Goal: Task Accomplishment & Management: Use online tool/utility

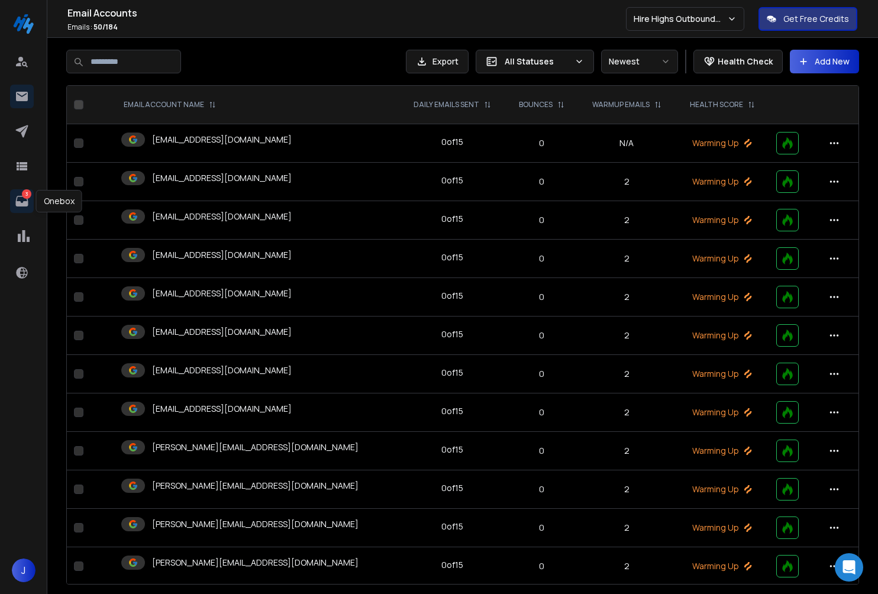
click at [23, 204] on icon at bounding box center [21, 201] width 12 height 11
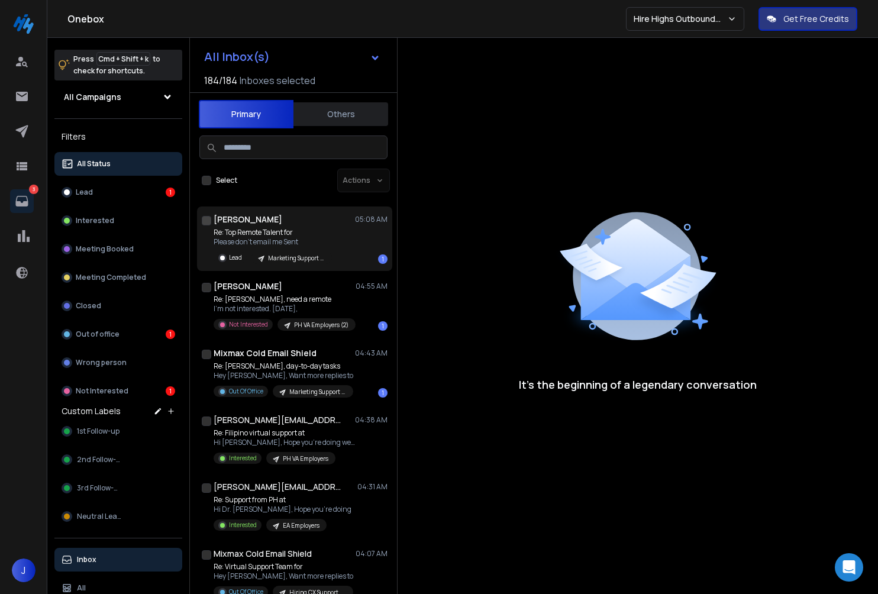
click at [313, 237] on p "Please don’t email me Sent" at bounding box center [272, 241] width 118 height 9
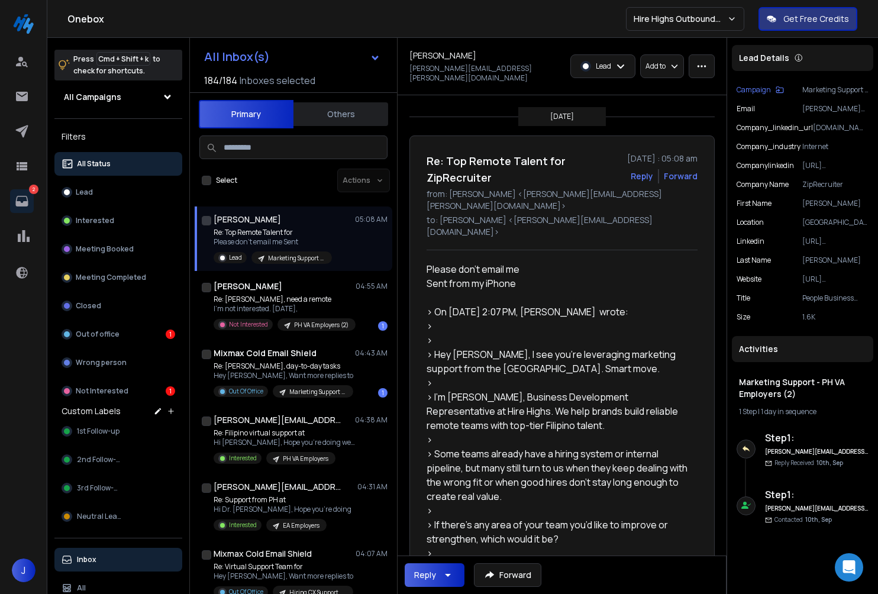
click at [625, 68] on div "Lead" at bounding box center [603, 66] width 64 height 22
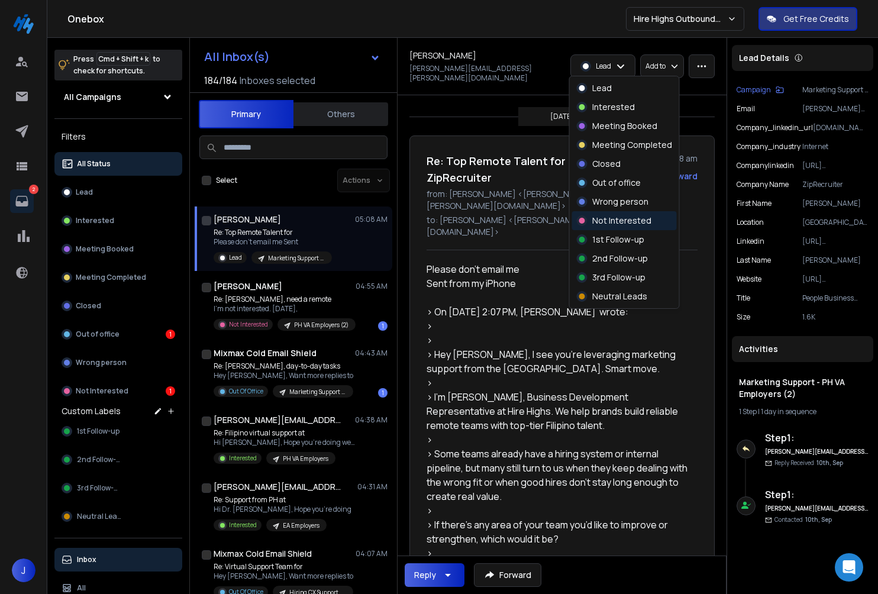
click at [617, 219] on p "Not Interested" at bounding box center [621, 221] width 59 height 12
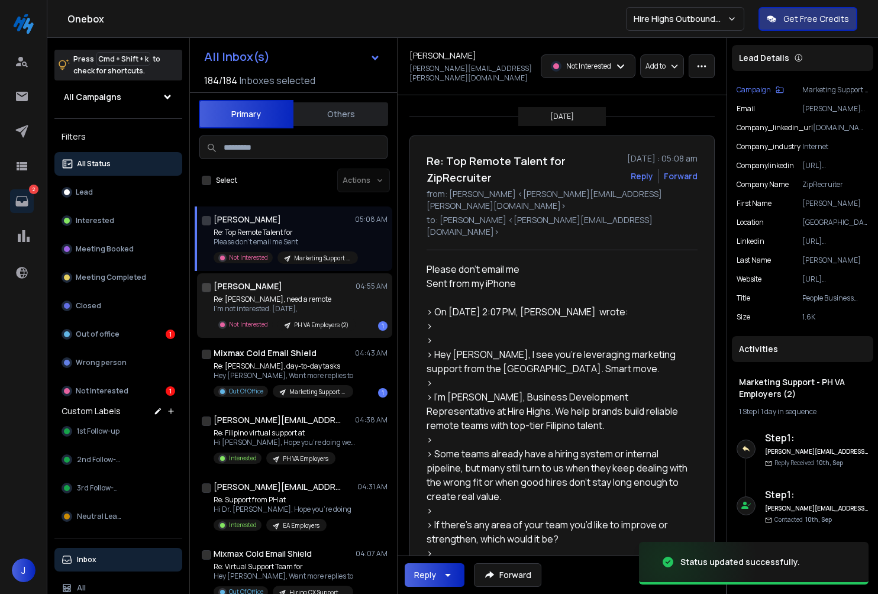
click at [339, 295] on p "Re: [PERSON_NAME], need a remote" at bounding box center [284, 298] width 142 height 9
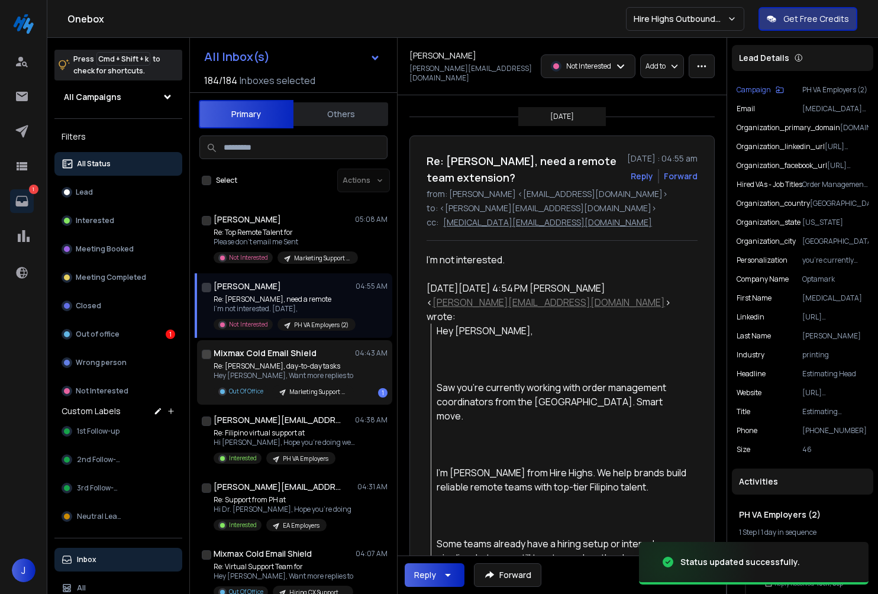
click at [361, 355] on p "04:43 AM" at bounding box center [371, 352] width 33 height 9
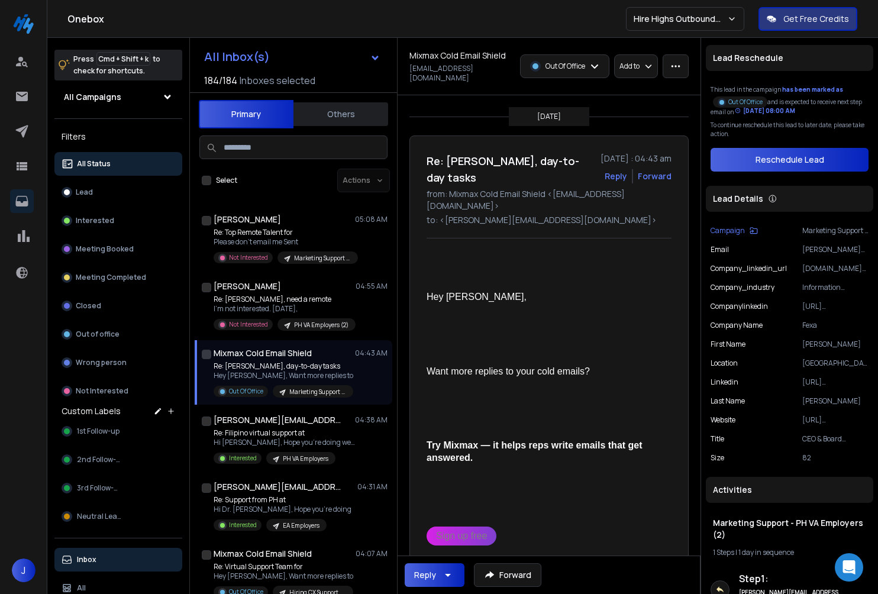
click at [668, 79] on div "Mixmax Cold Email Shield Mixmax Cold Email Shield [EMAIL_ADDRESS][DOMAIN_NAME] …" at bounding box center [548, 66] width 279 height 33
click at [670, 65] on icon "button" at bounding box center [675, 66] width 11 height 11
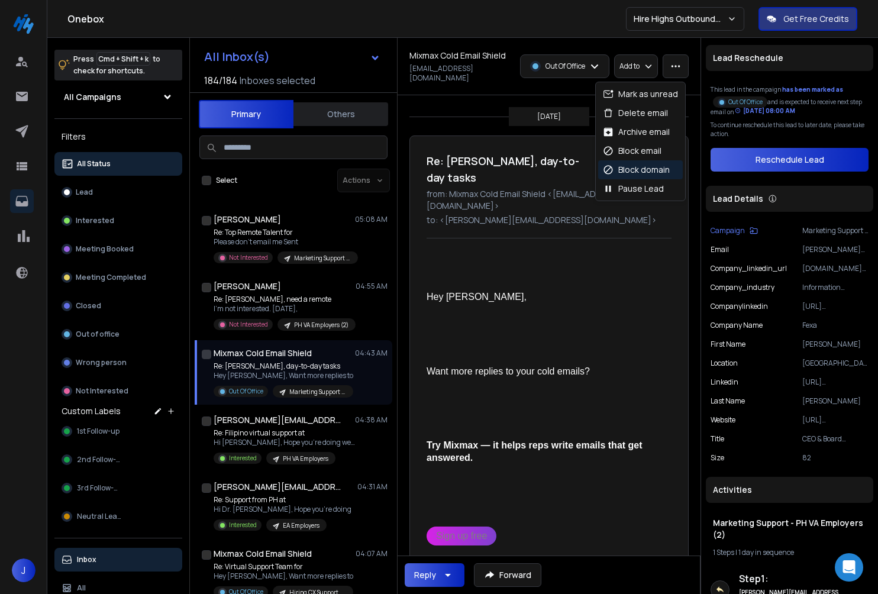
click at [643, 169] on div "Block domain" at bounding box center [636, 170] width 67 height 12
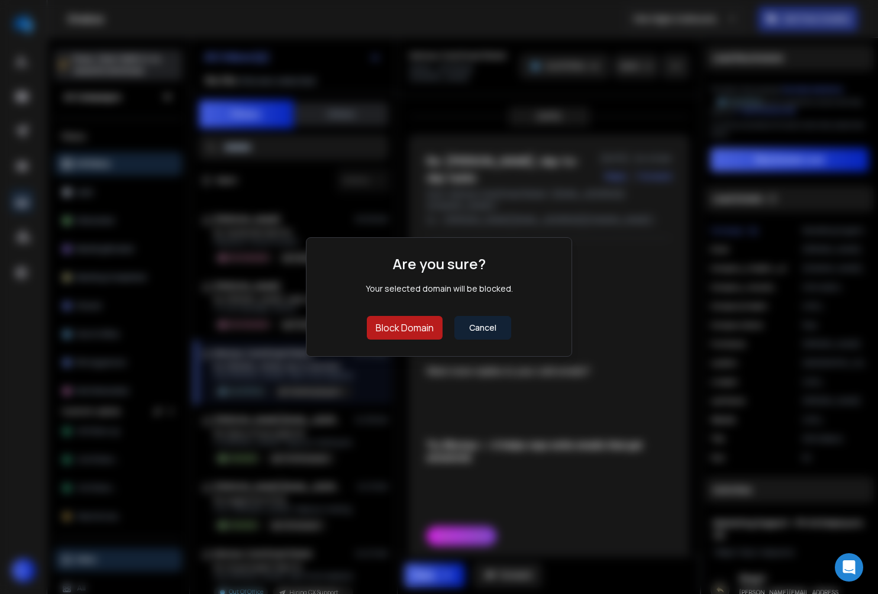
click at [429, 321] on button "Block Domain" at bounding box center [405, 328] width 76 height 24
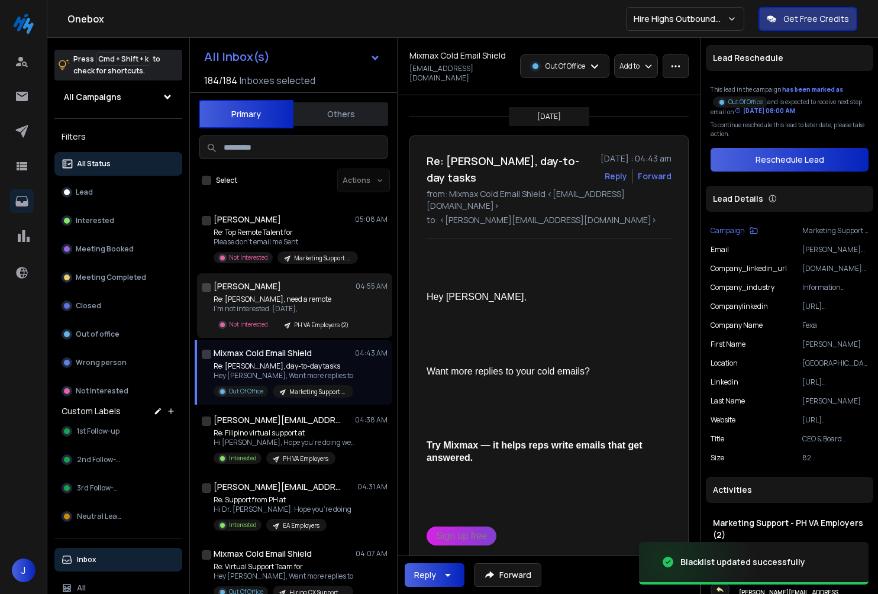
click at [326, 309] on p "I'm not interested. [DATE]," at bounding box center [284, 308] width 142 height 9
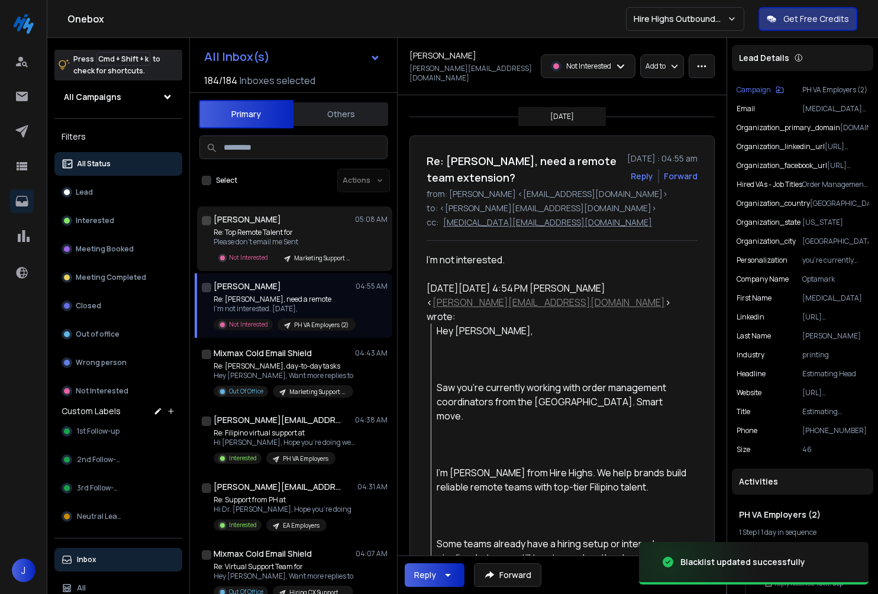
click at [326, 208] on div "[PERSON_NAME] 05:08 AM Re: Top Remote Talent for Please don’t email me Sent Not…" at bounding box center [294, 238] width 195 height 64
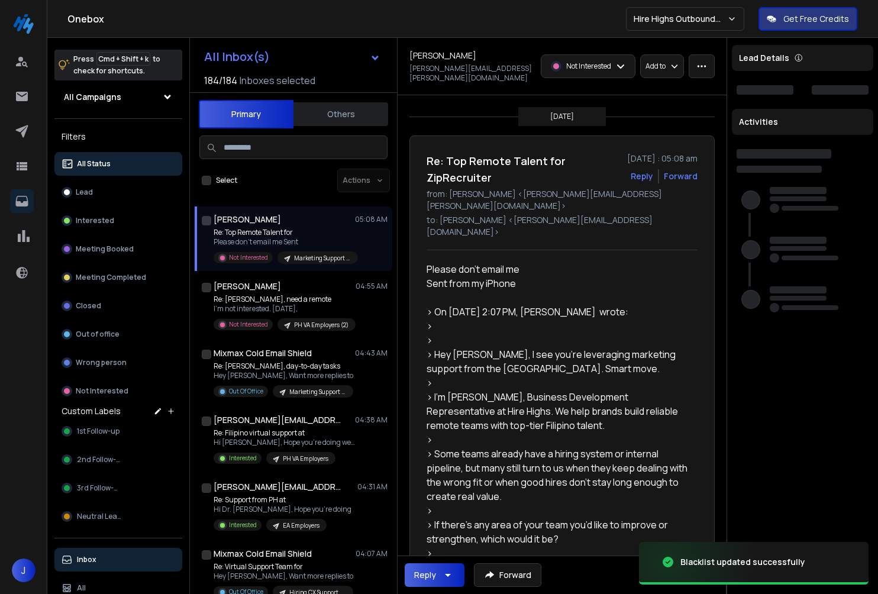
click at [332, 121] on button "Others" at bounding box center [340, 114] width 95 height 26
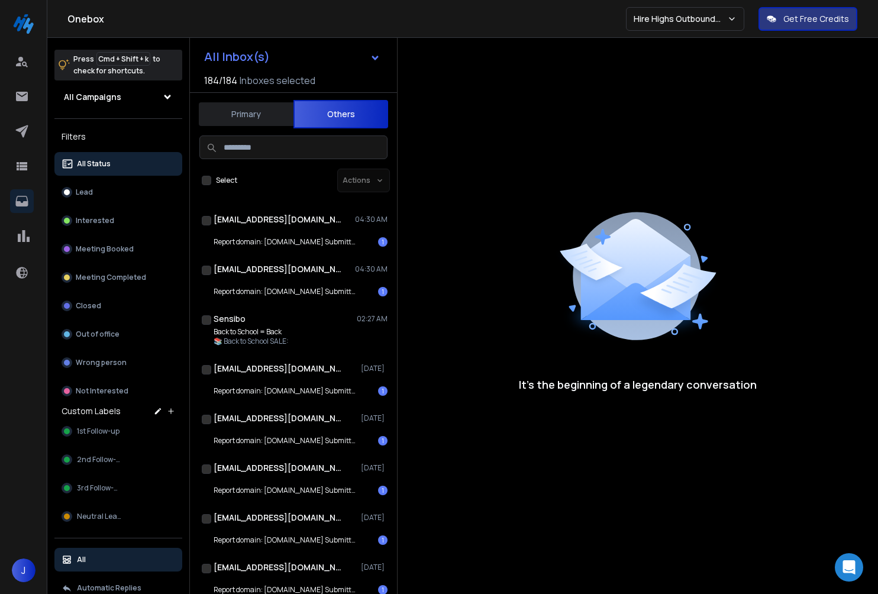
click at [249, 111] on button "Primary" at bounding box center [246, 114] width 95 height 26
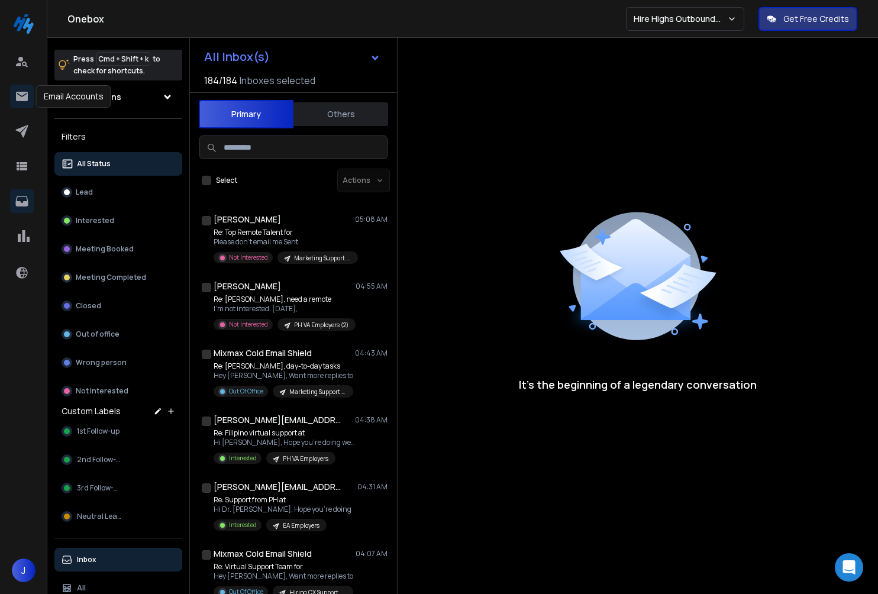
click at [28, 96] on icon at bounding box center [22, 96] width 14 height 14
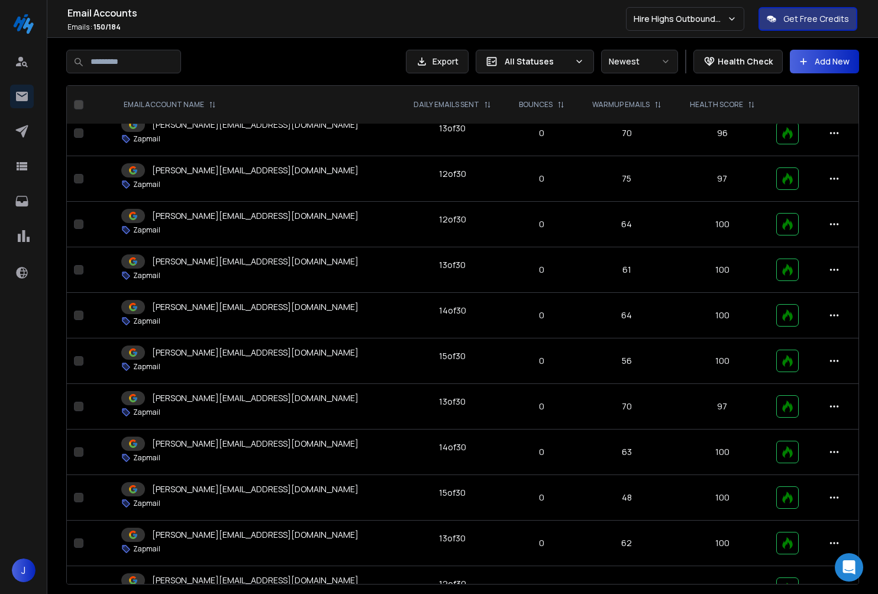
scroll to position [5944, 0]
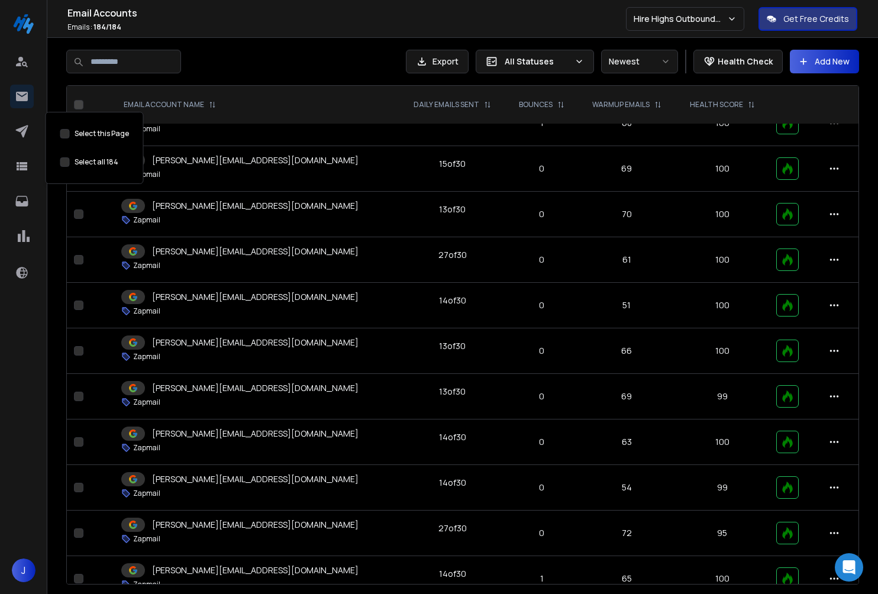
click at [67, 159] on button "Select this Page" at bounding box center [64, 161] width 9 height 9
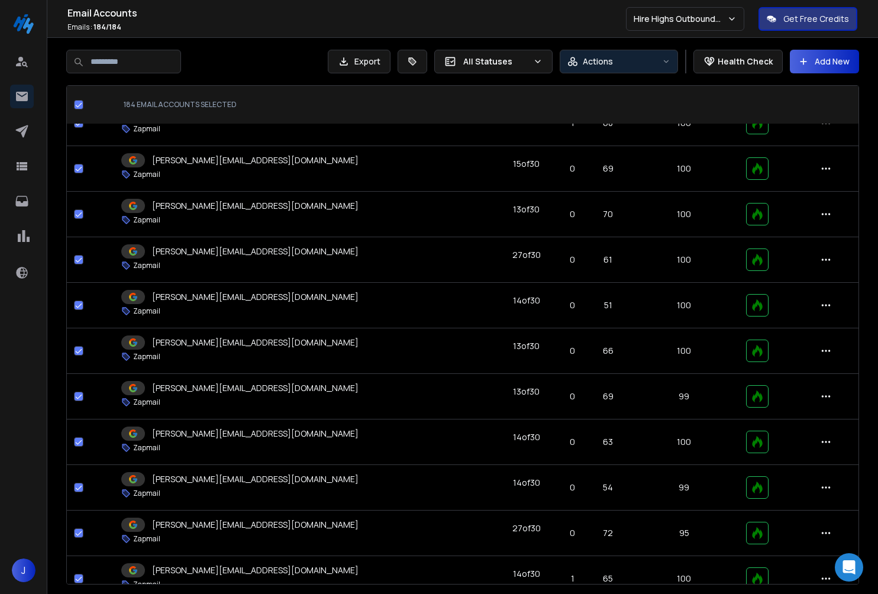
click at [650, 66] on div "Actions" at bounding box center [612, 62] width 90 height 12
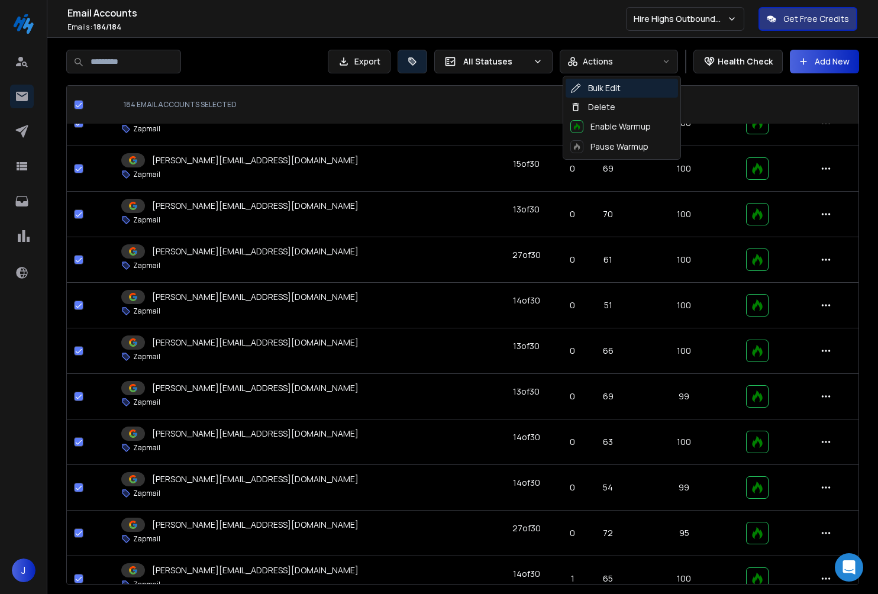
click at [425, 58] on button at bounding box center [412, 62] width 30 height 24
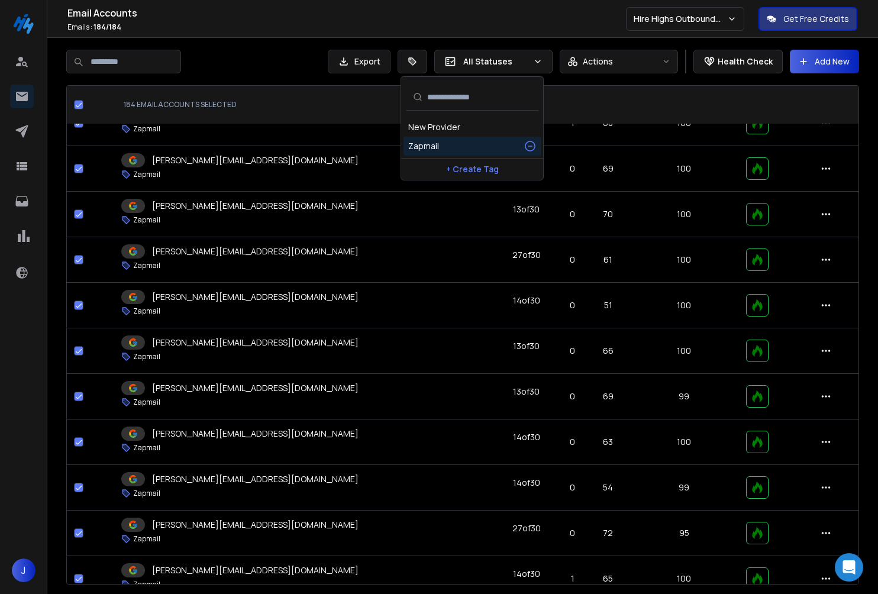
click at [527, 146] on icon at bounding box center [530, 146] width 12 height 12
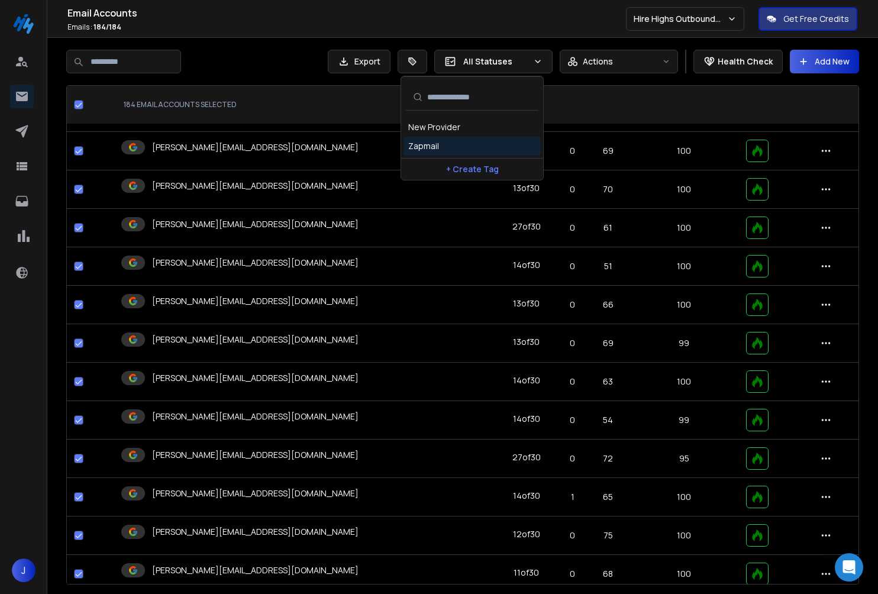
click at [527, 146] on div "Zapmail" at bounding box center [472, 146] width 128 height 12
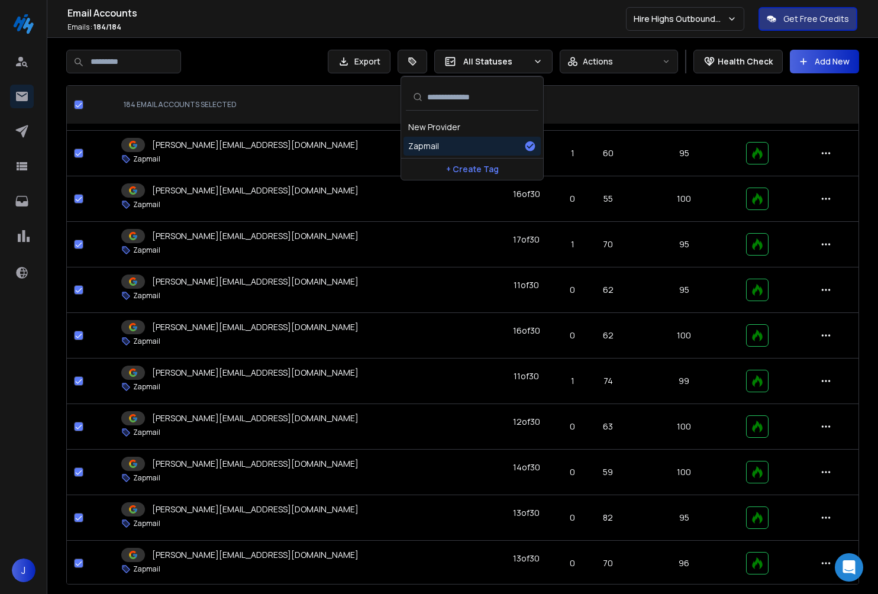
scroll to position [6398, 0]
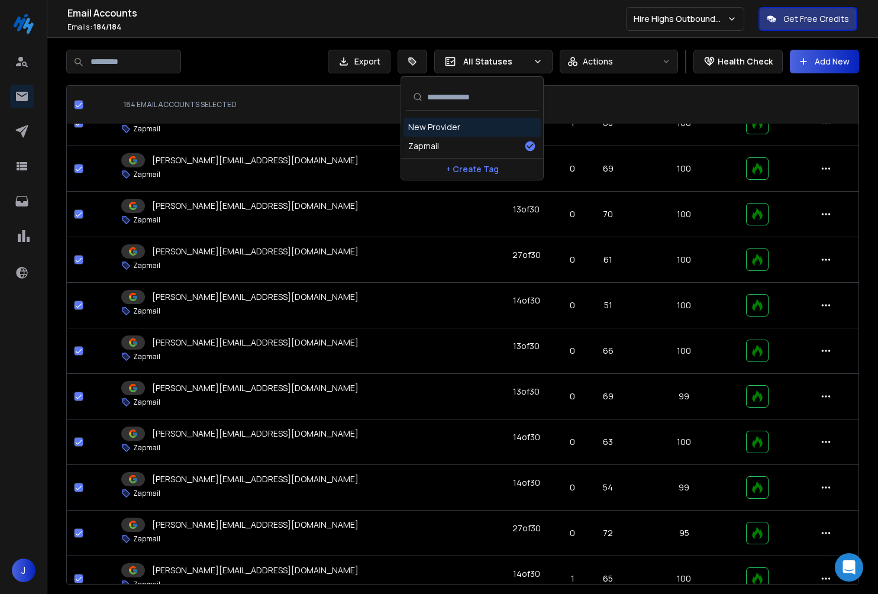
click at [281, 41] on div "Export All Statuses Actions Health Check Add New 184 EMAIL ACCOUNTS SELECTED [E…" at bounding box center [462, 317] width 830 height 558
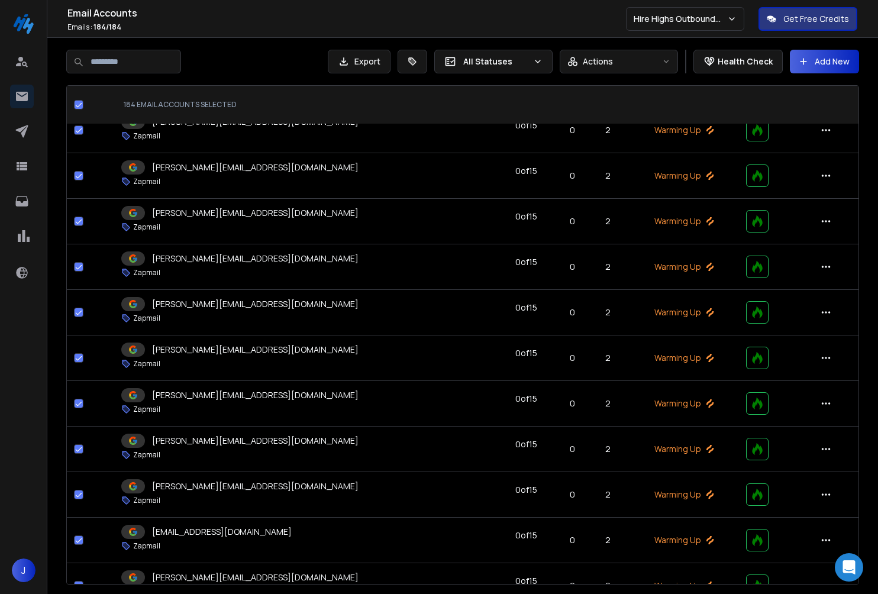
scroll to position [0, 0]
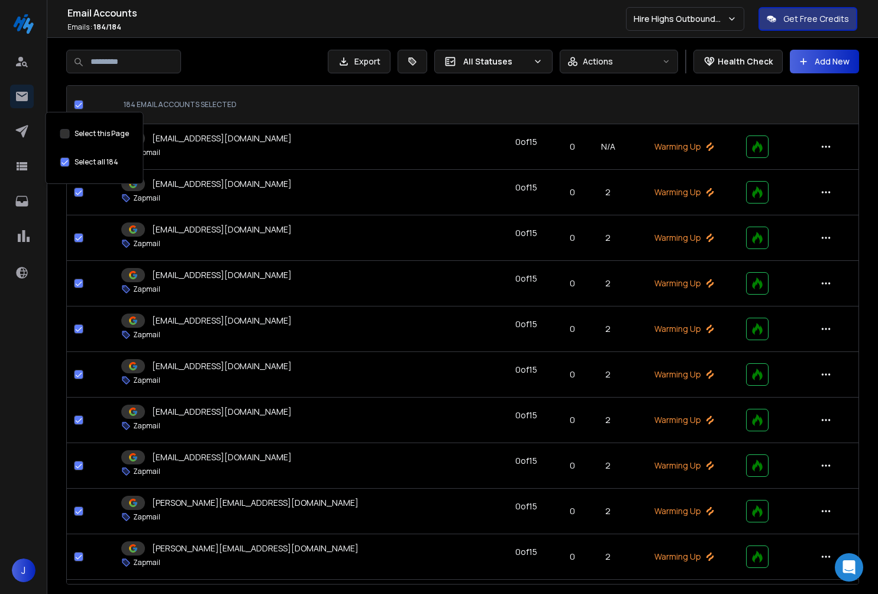
click at [77, 103] on button "Select this Page" at bounding box center [78, 104] width 9 height 9
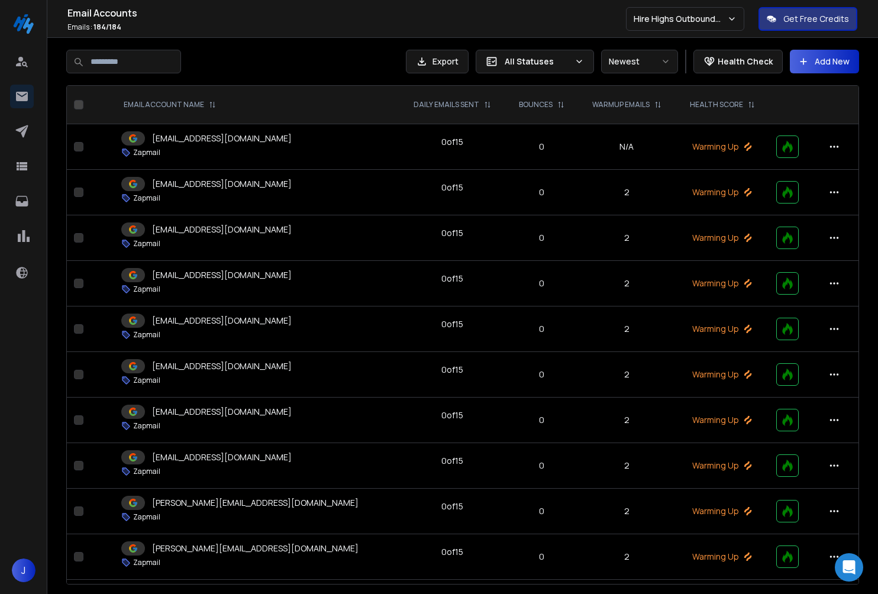
click at [305, 43] on div "Export All Statuses Newest Health Check Add New EMAIL ACCOUNT NAME DAILY EMAILS…" at bounding box center [462, 317] width 830 height 558
